Goal: Find specific page/section: Find specific page/section

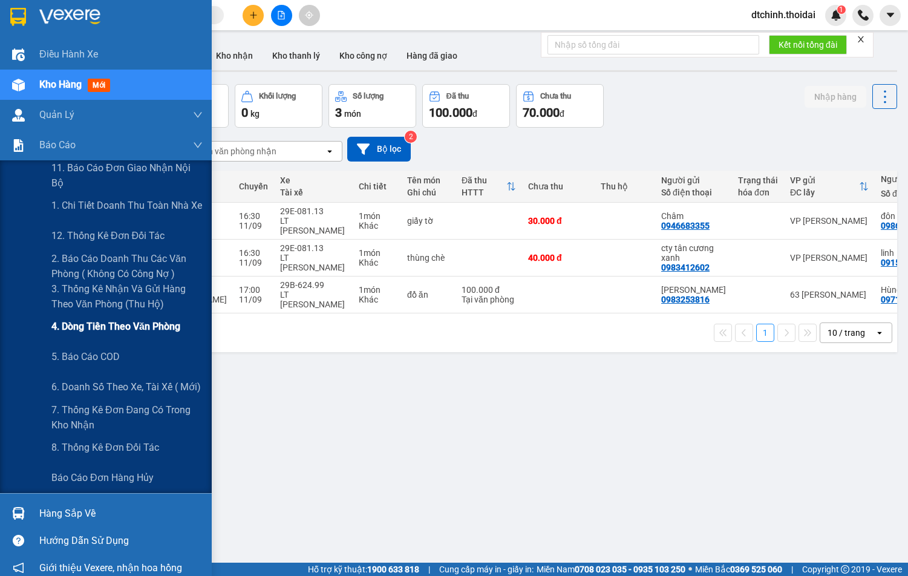
click at [91, 327] on span "4. Dòng tiền theo văn phòng" at bounding box center [115, 326] width 129 height 15
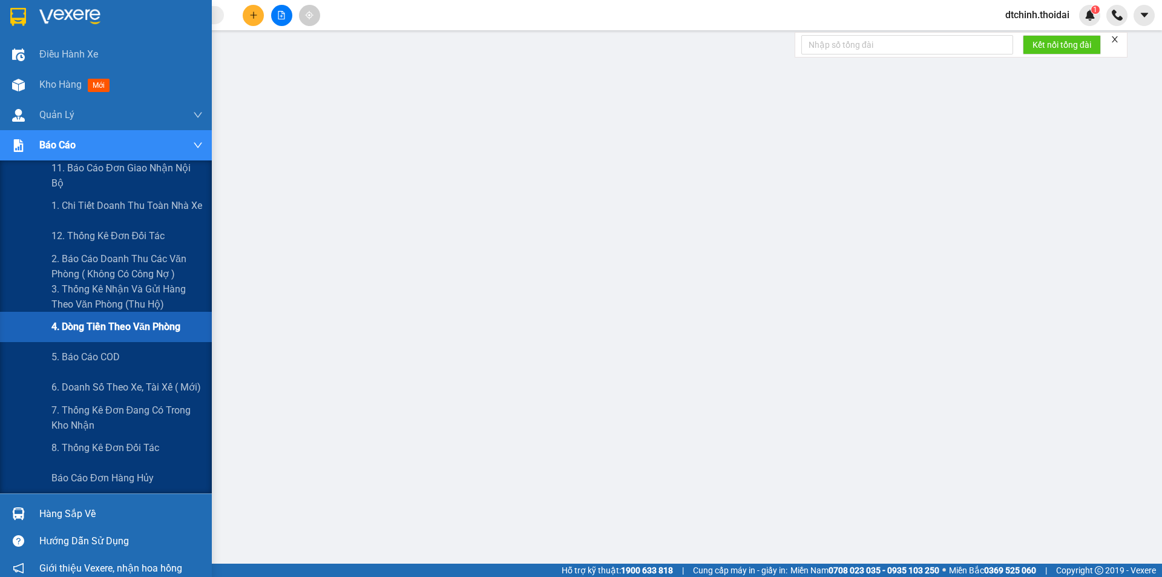
click at [115, 133] on div "Báo cáo" at bounding box center [120, 145] width 163 height 30
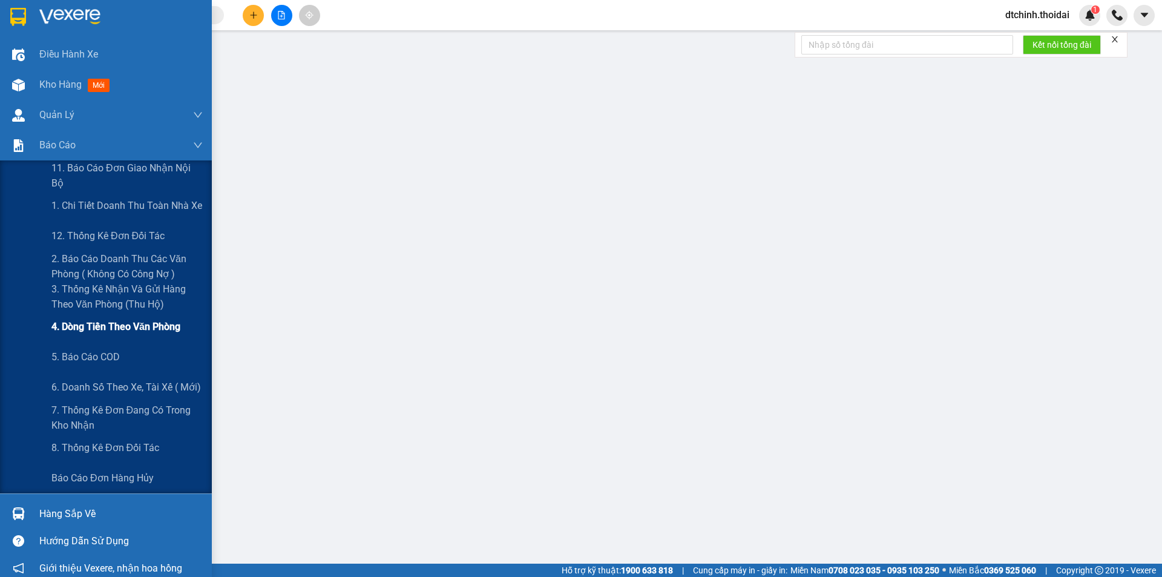
click at [139, 324] on span "4. Dòng tiền theo văn phòng" at bounding box center [115, 326] width 129 height 15
